Goal: Information Seeking & Learning: Learn about a topic

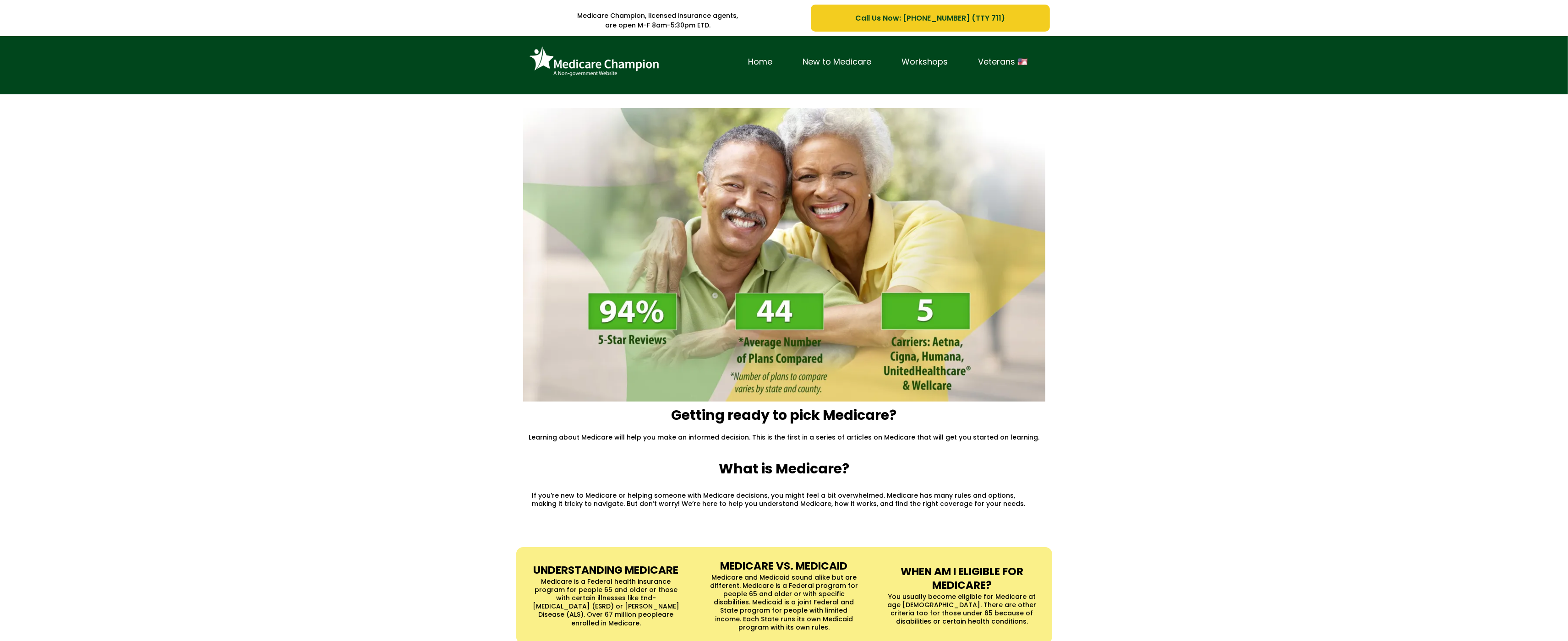
click at [81, 59] on div "Home New to Medicare Workshops Veterans 🇺🇸" at bounding box center [784, 65] width 1568 height 59
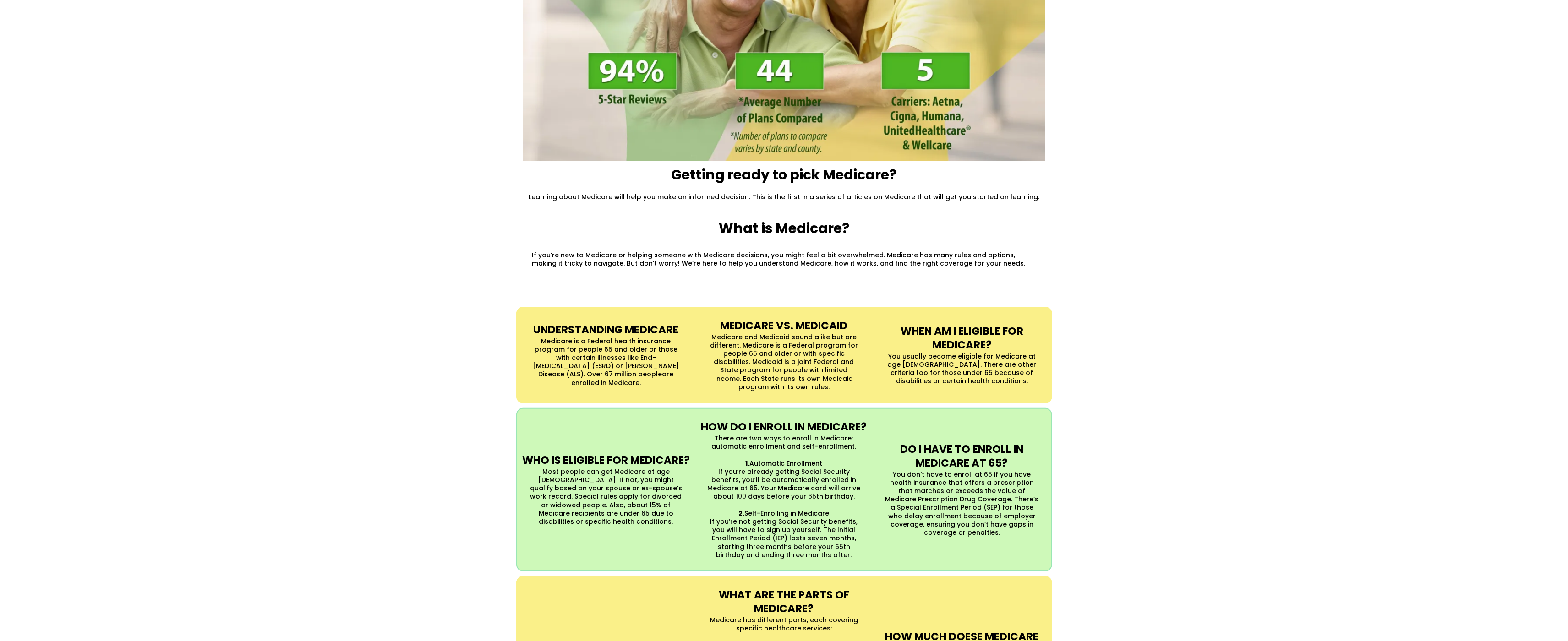
scroll to position [272, 0]
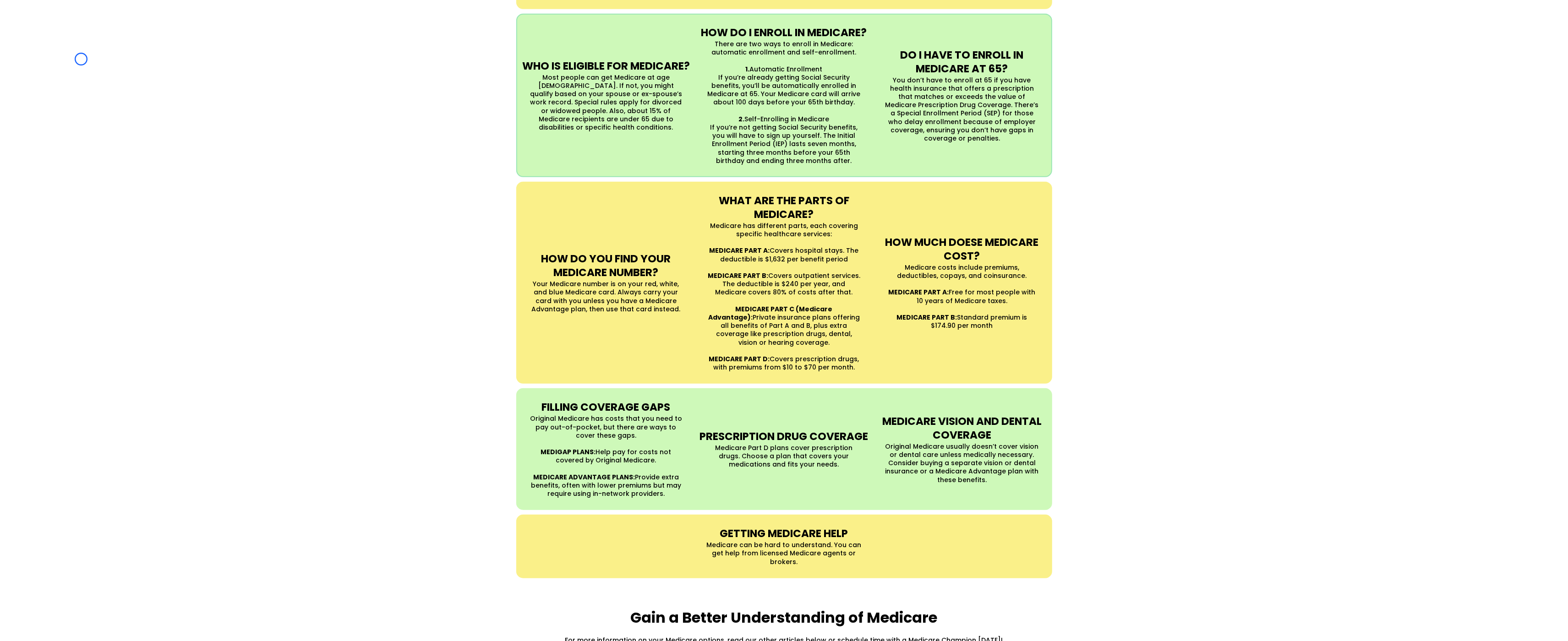
click at [81, 59] on div "UNDERSTANDING MEDICARE Medicare is a Federal health insurance program for peopl…" at bounding box center [784, 245] width 1568 height 684
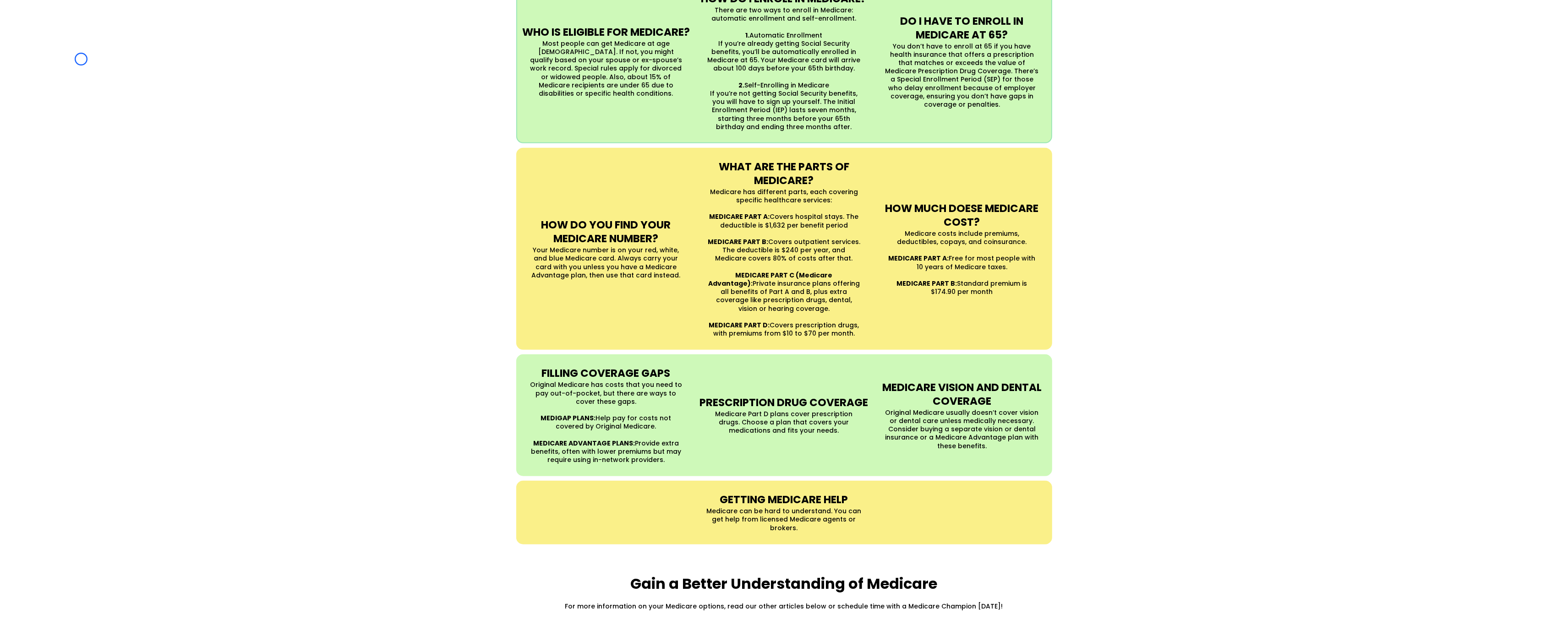
click at [51, 47] on div "UNDERSTANDING MEDICARE Medicare is a Federal health insurance program for peopl…" at bounding box center [784, 211] width 1568 height 684
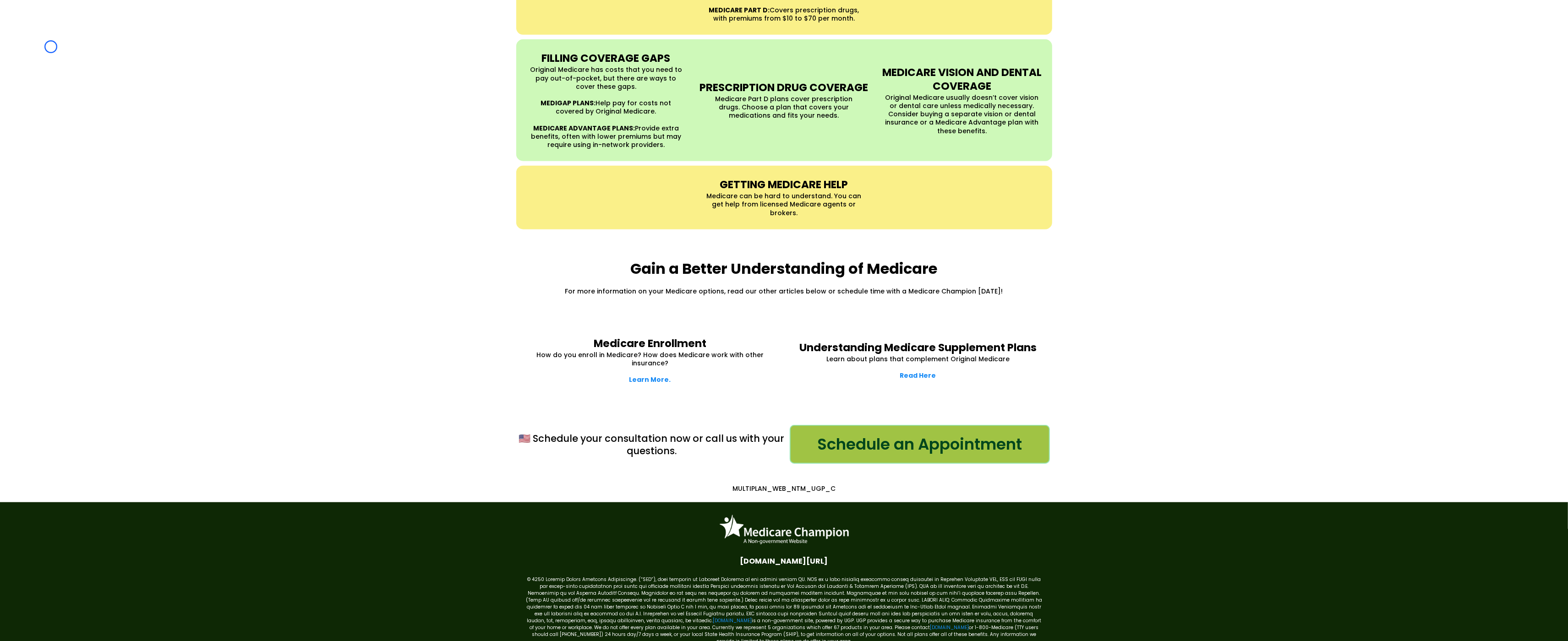
scroll to position [1015, 0]
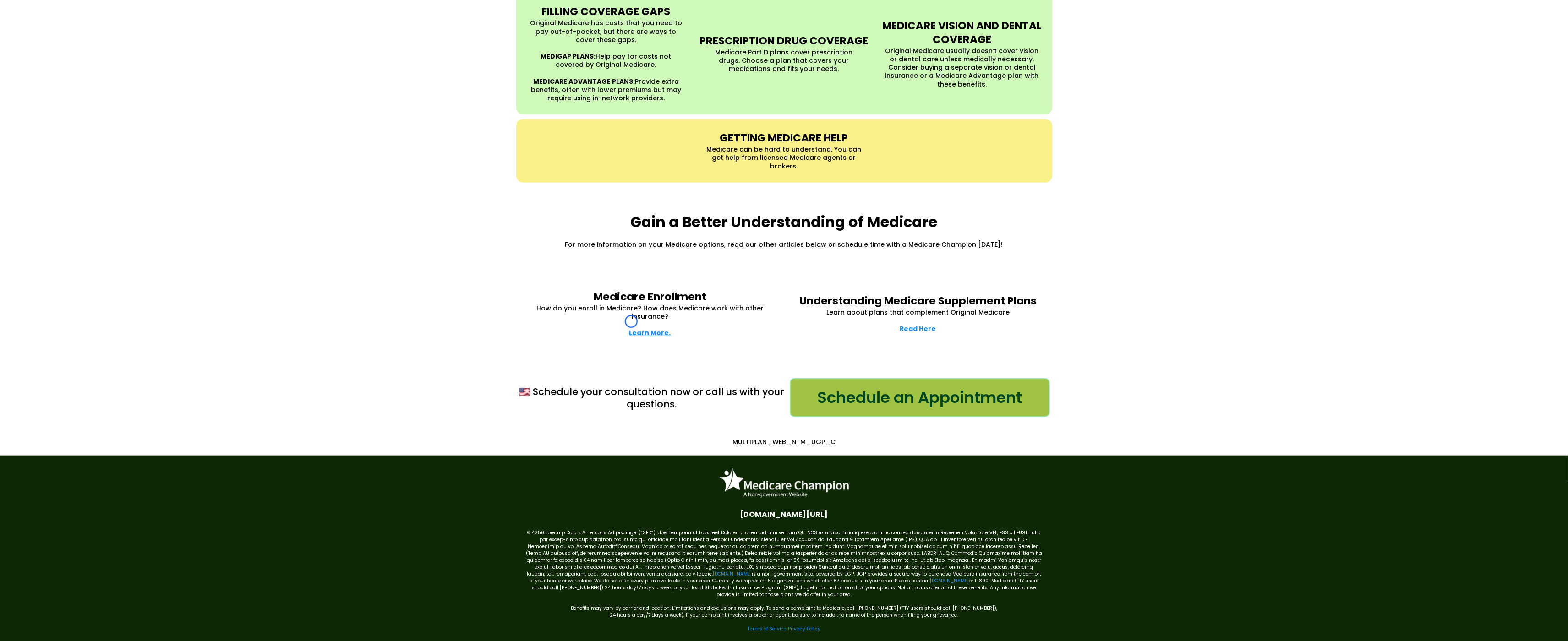
click at [632, 328] on strong "Learn More." at bounding box center [650, 332] width 42 height 9
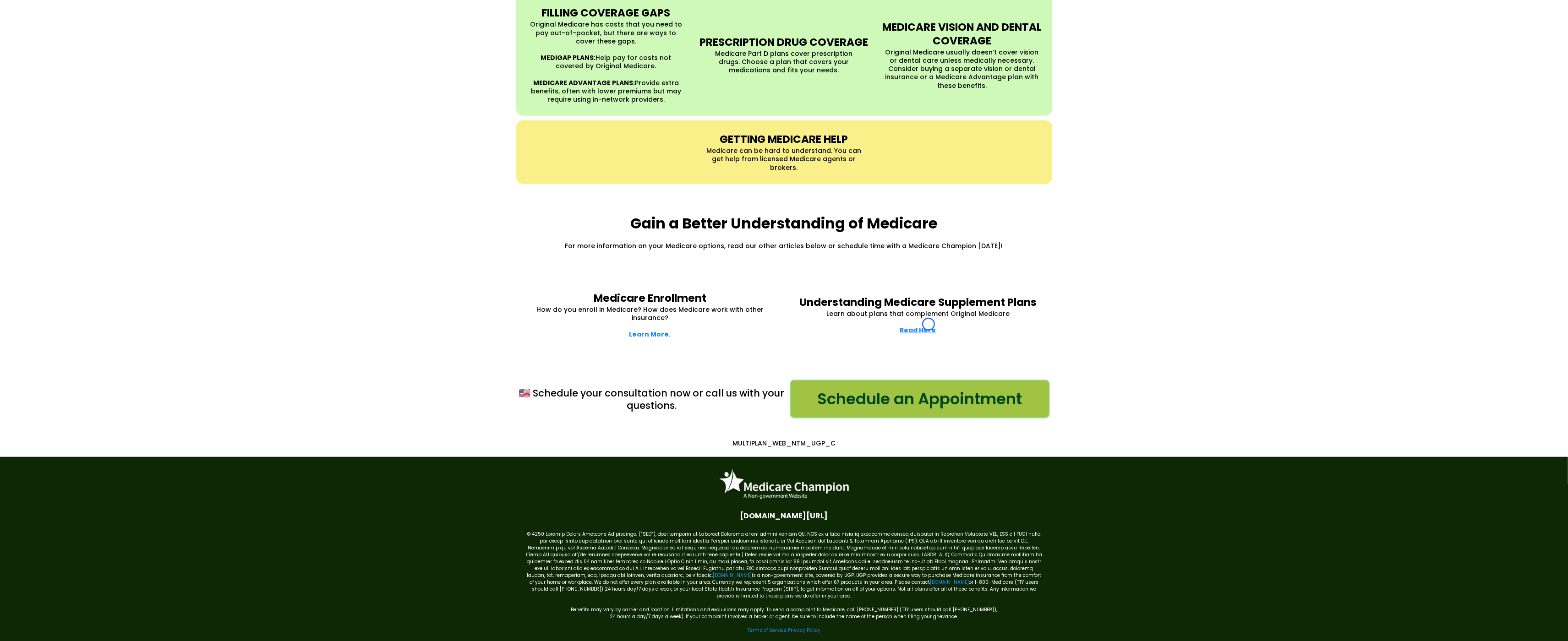
click at [929, 325] on strong "Read Here" at bounding box center [918, 329] width 36 height 9
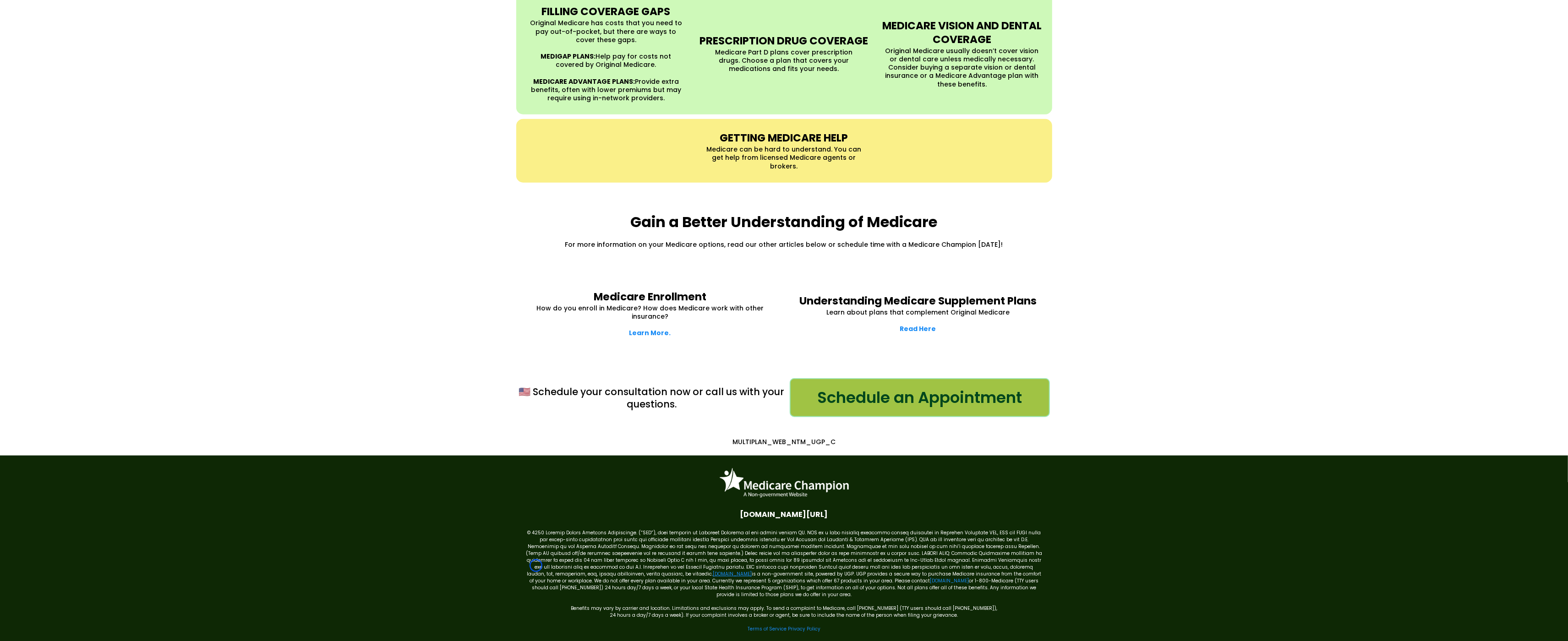
click at [713, 571] on link "[DOMAIN_NAME]" at bounding box center [732, 574] width 39 height 7
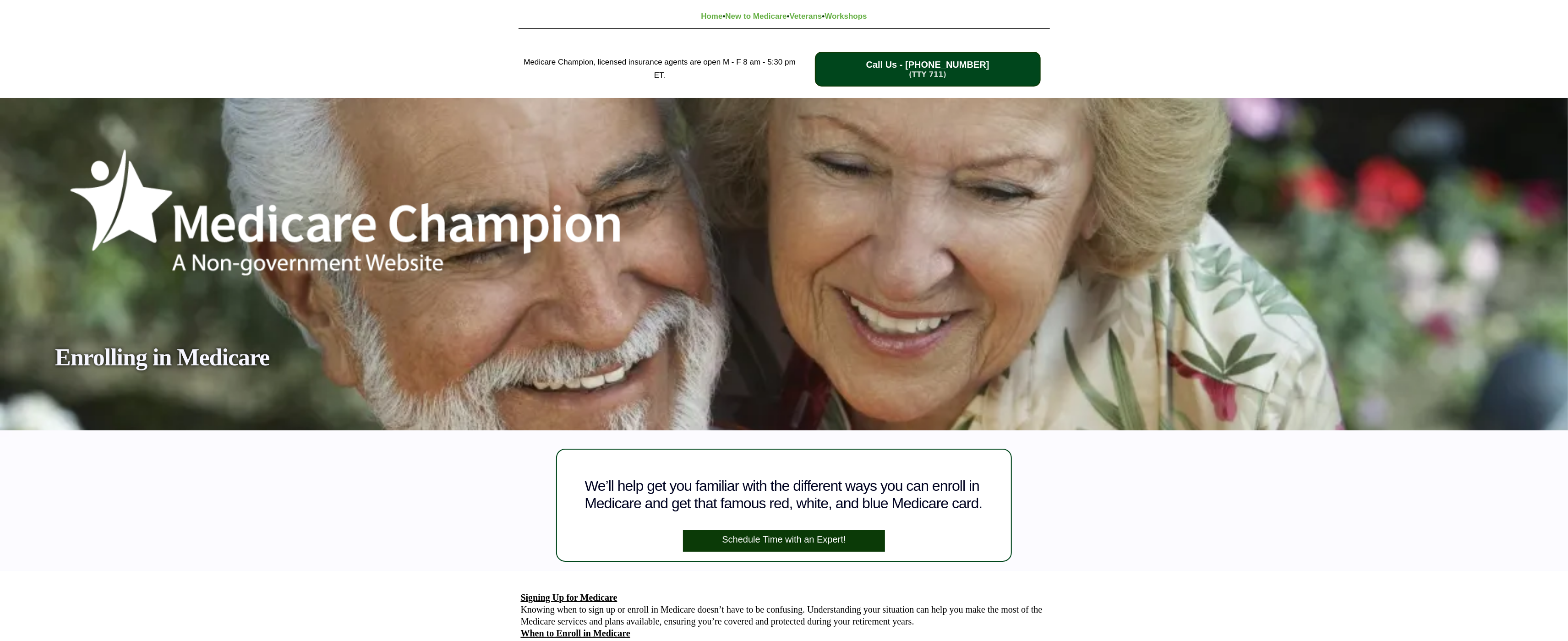
click at [71, 84] on div "Medicare Champion, licensed insurance agents are open M - F 8 am - 5:30 pm ET. …" at bounding box center [784, 68] width 1568 height 58
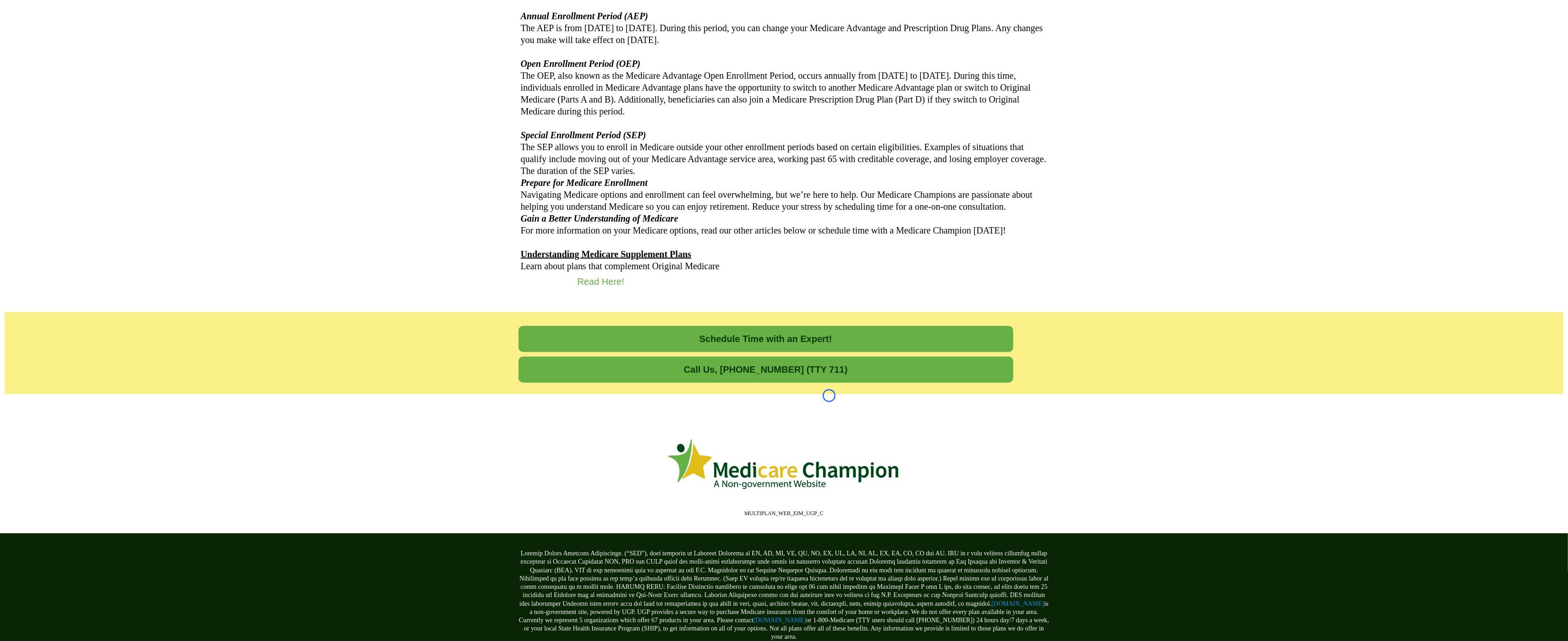
scroll to position [1074, 0]
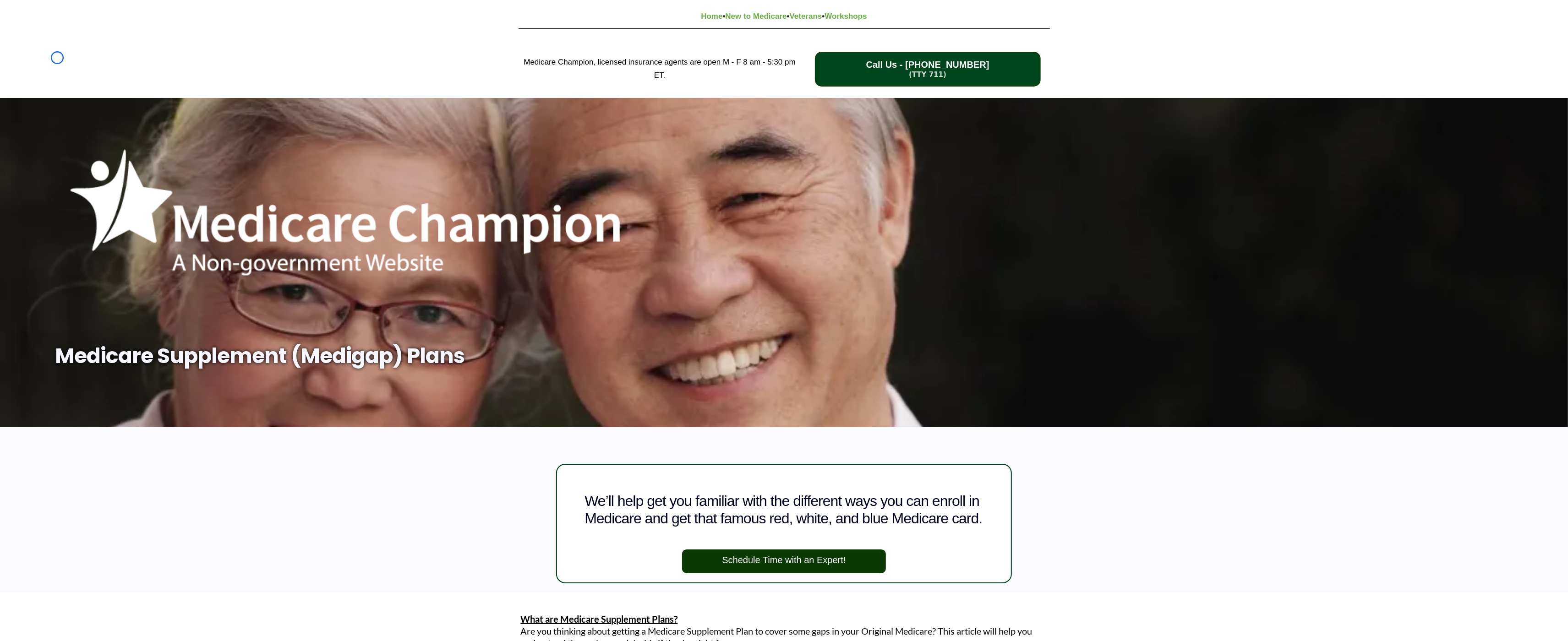
click at [58, 58] on div "Medicare Champion, licensed insurance agents are open M - F 8 am - 5:30 pm ET. …" at bounding box center [784, 68] width 1568 height 58
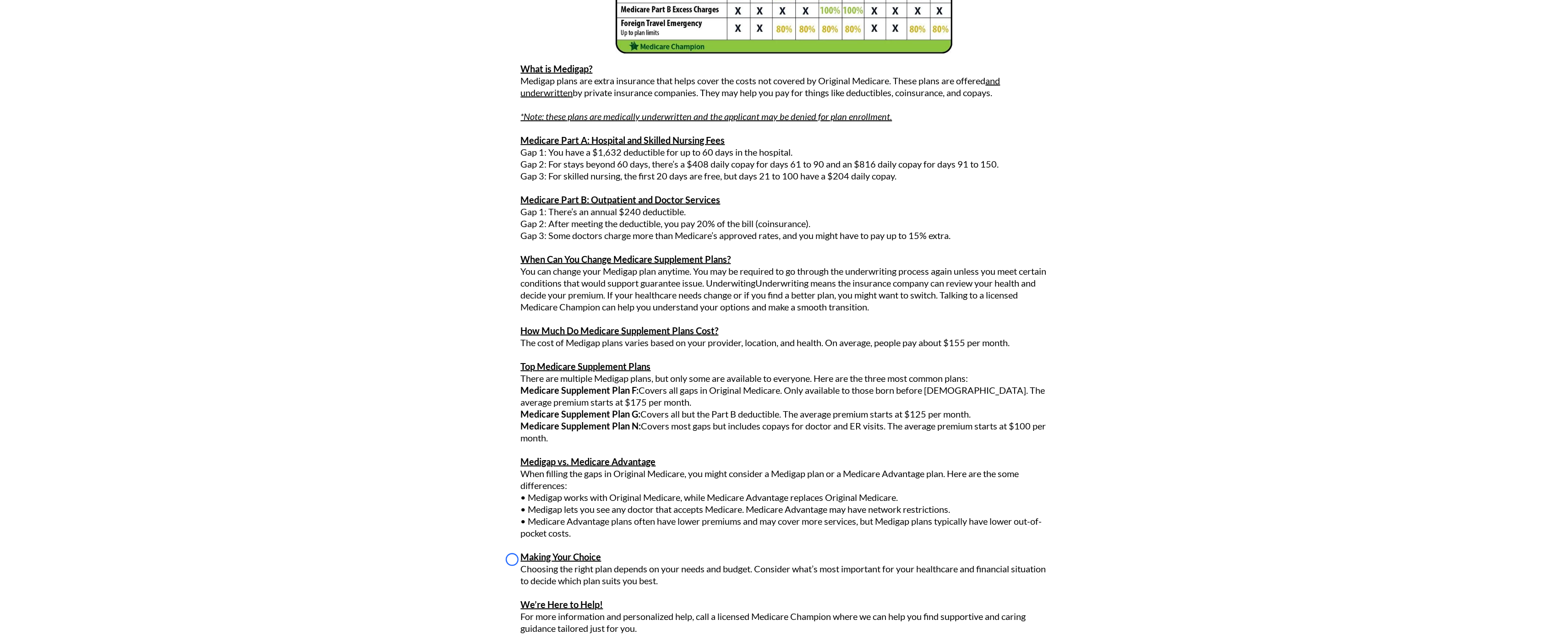
scroll to position [1163, 0]
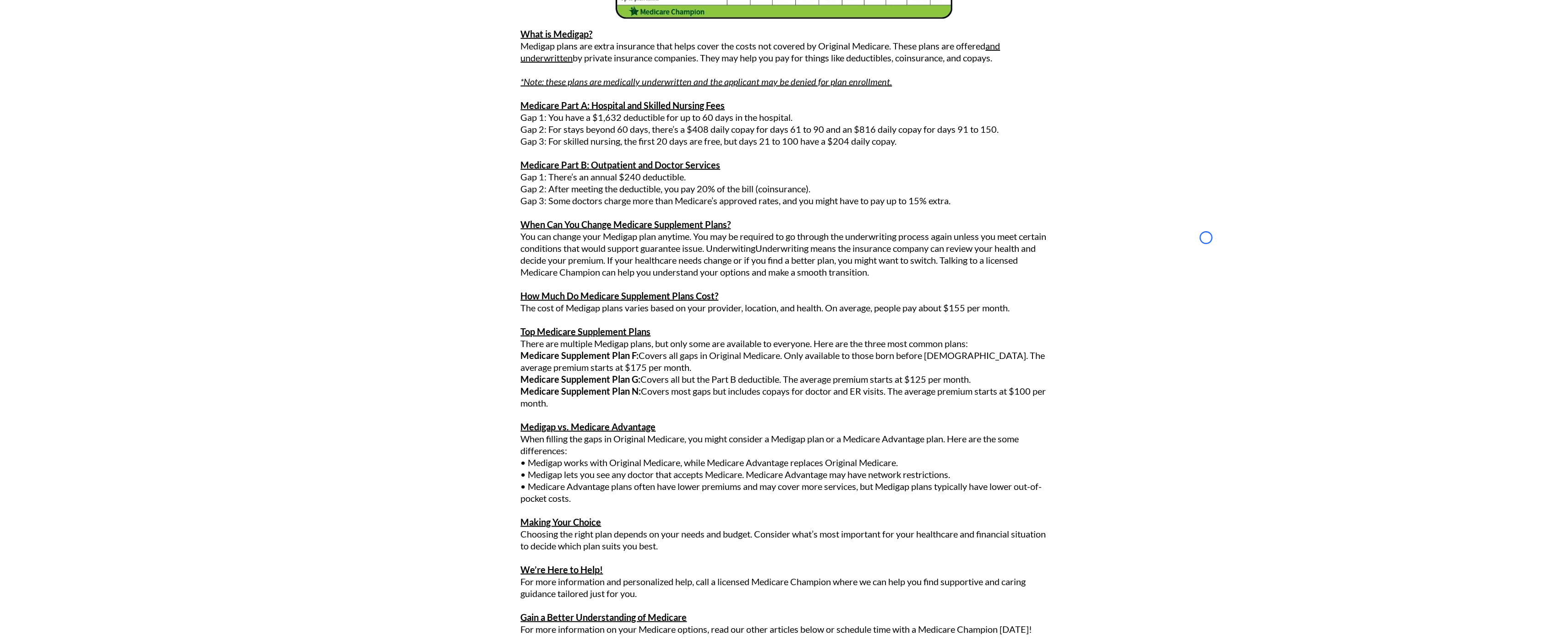
click at [58, 58] on div "What are Medicare Supplement Plans? Are you thinking about getting a Medicare S…" at bounding box center [784, 85] width 1476 height 1311
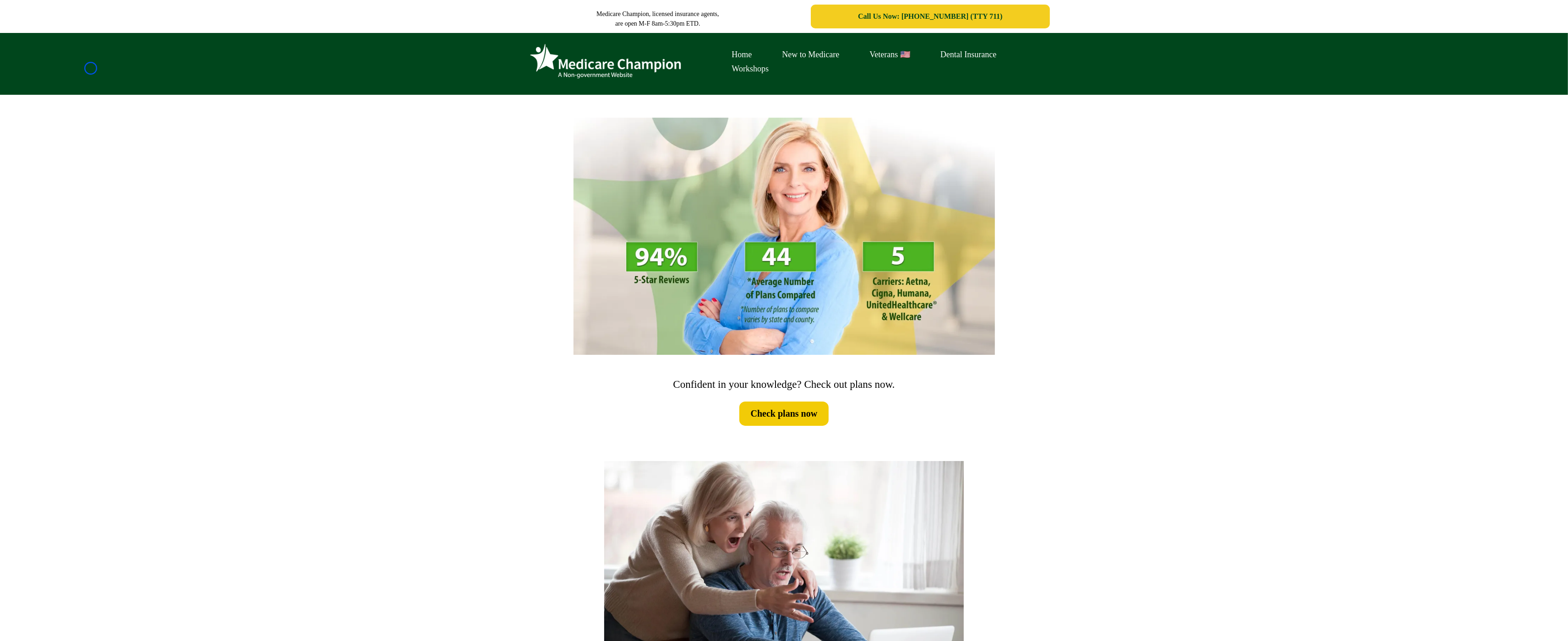
click at [91, 68] on div "Home New to Medicare Veterans 🇺🇸 Dental Insurance Workshops" at bounding box center [784, 64] width 1568 height 62
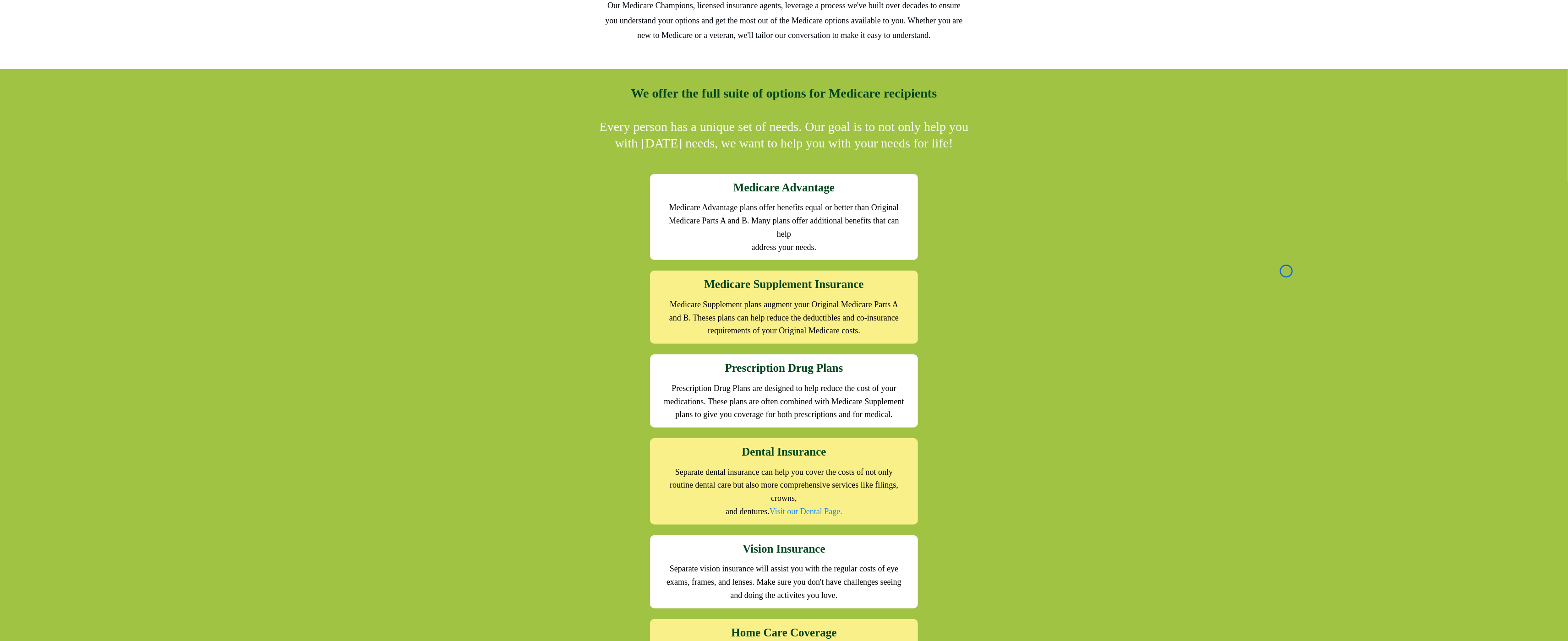
scroll to position [812, 0]
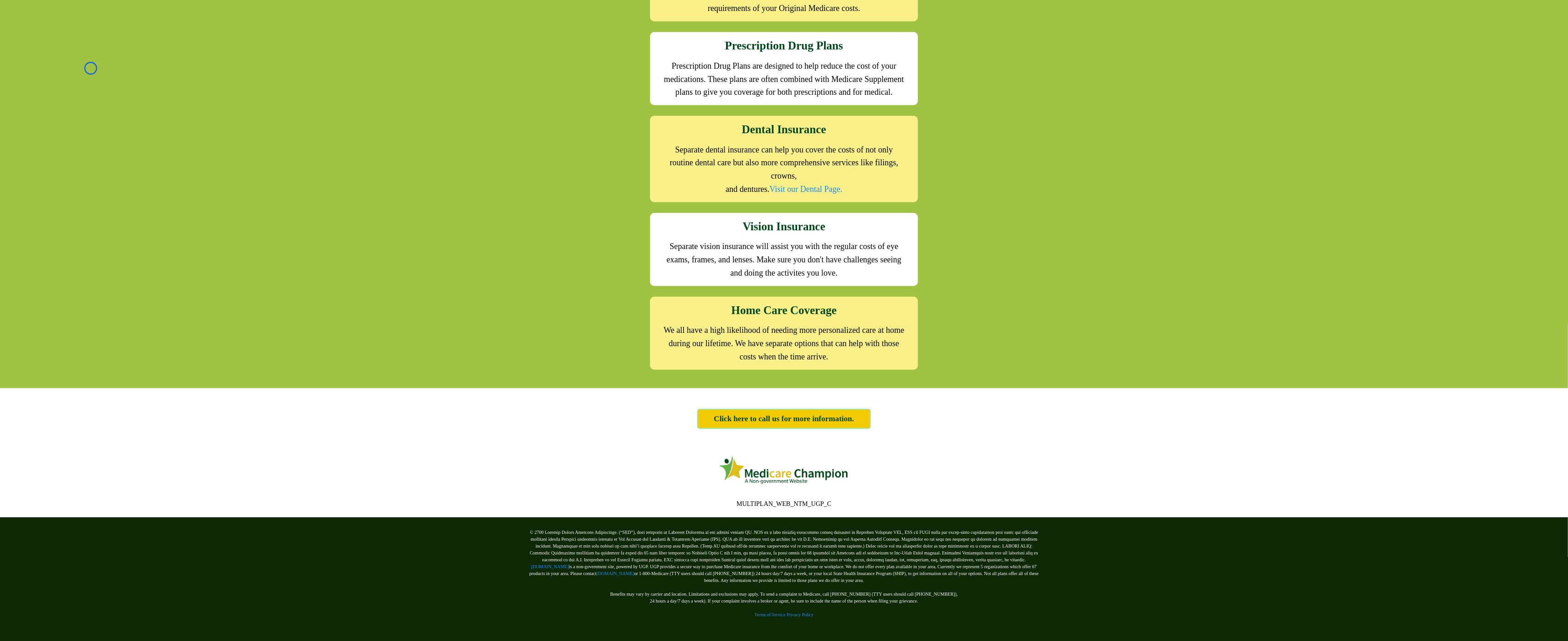
click at [91, 68] on div "We offer the full suite of options for Medicare recipients Every person has a u…" at bounding box center [784, 67] width 1568 height 642
